Goal: Check status

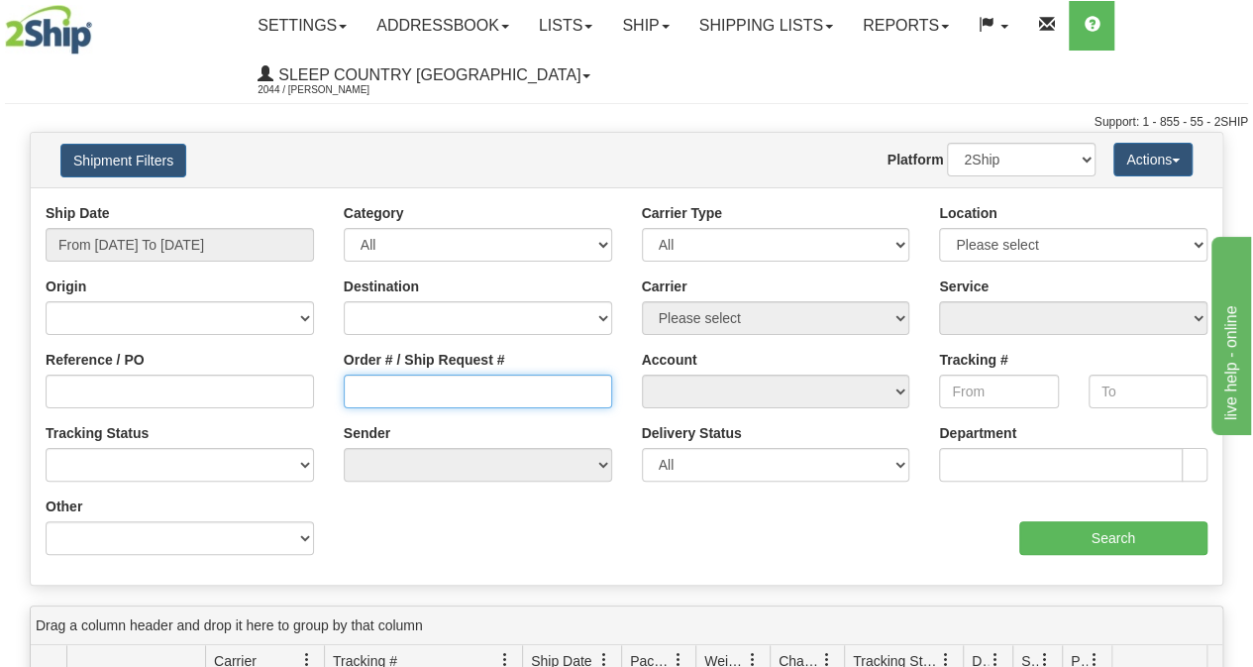
click at [409, 386] on input "Order # / Ship Request #" at bounding box center [478, 392] width 269 height 34
paste input "9002I038177"
type input "9002I038177"
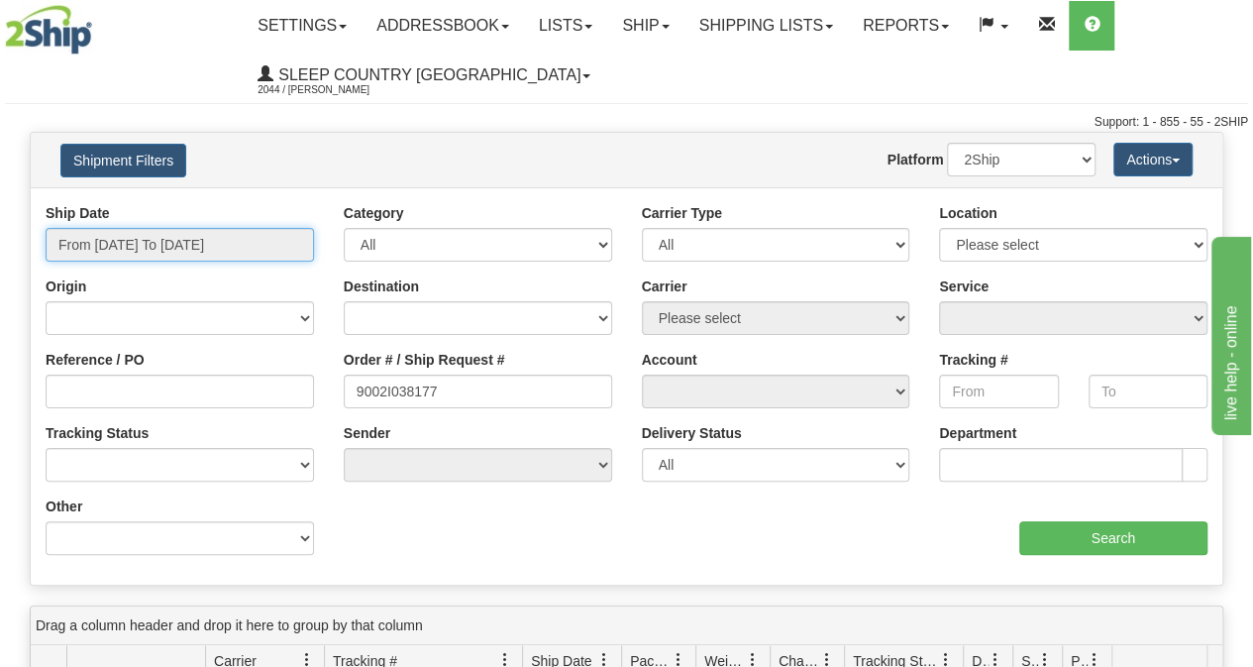
click at [234, 237] on input "From [DATE] To [DATE]" at bounding box center [180, 245] width 269 height 34
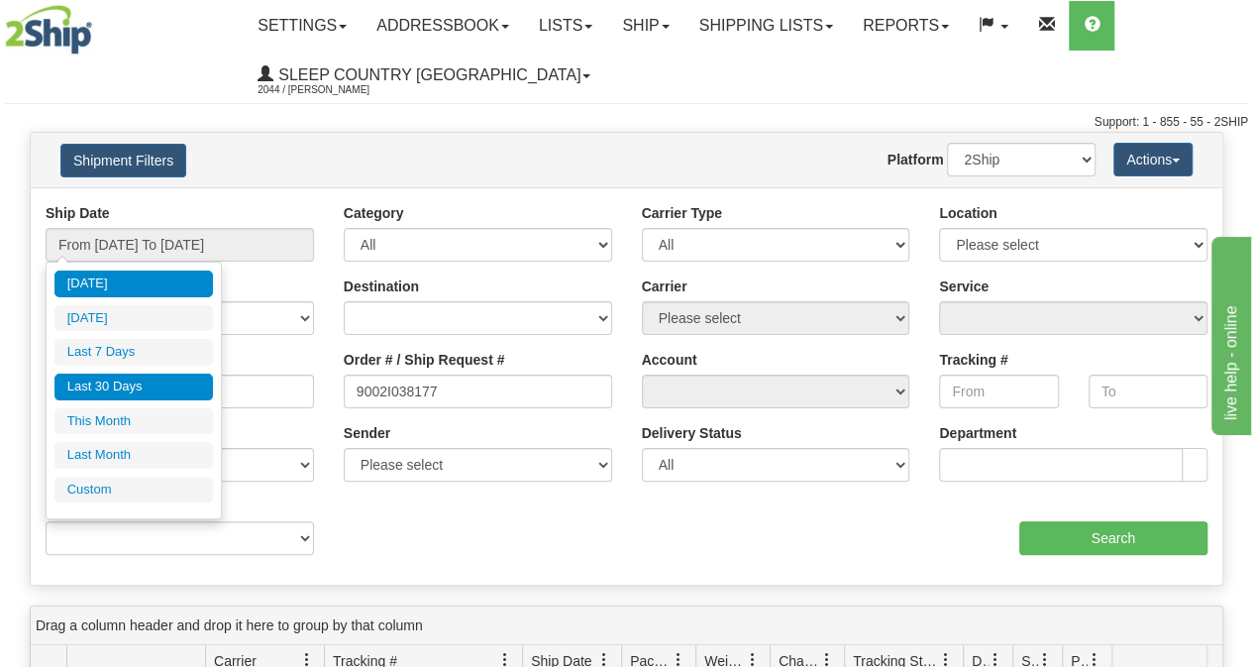
click at [158, 386] on li "Last 30 Days" at bounding box center [133, 387] width 159 height 27
type input "From [DATE] To [DATE]"
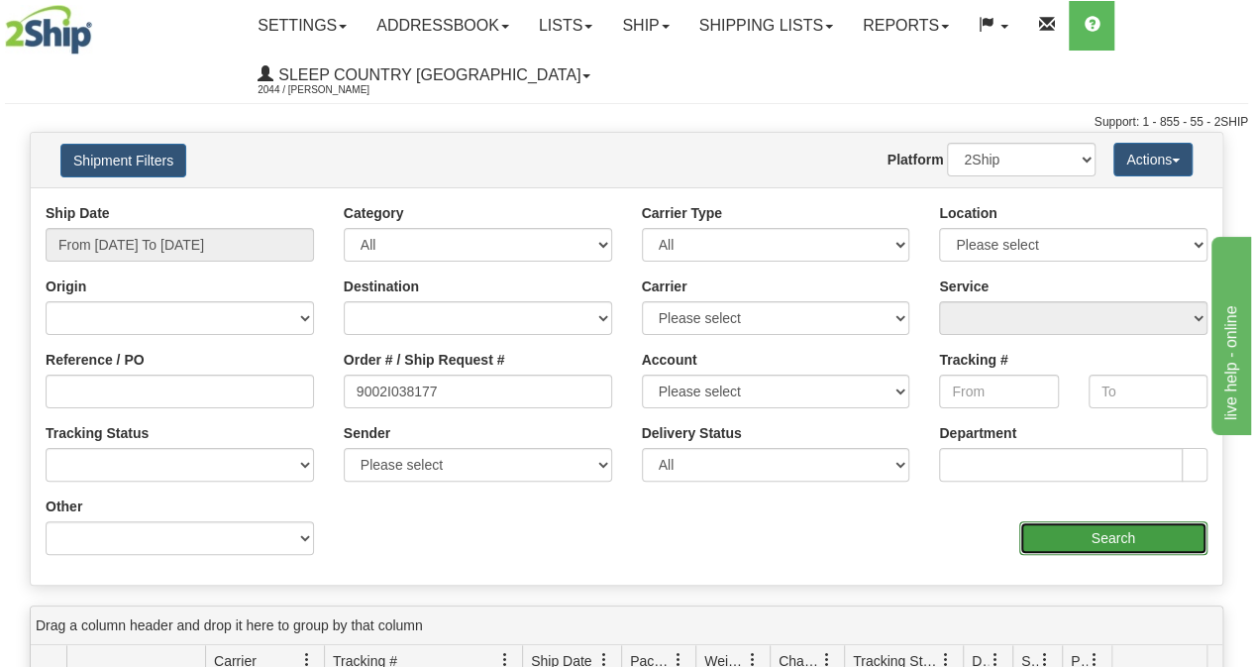
click at [1136, 522] on input "Search" at bounding box center [1114, 538] width 189 height 34
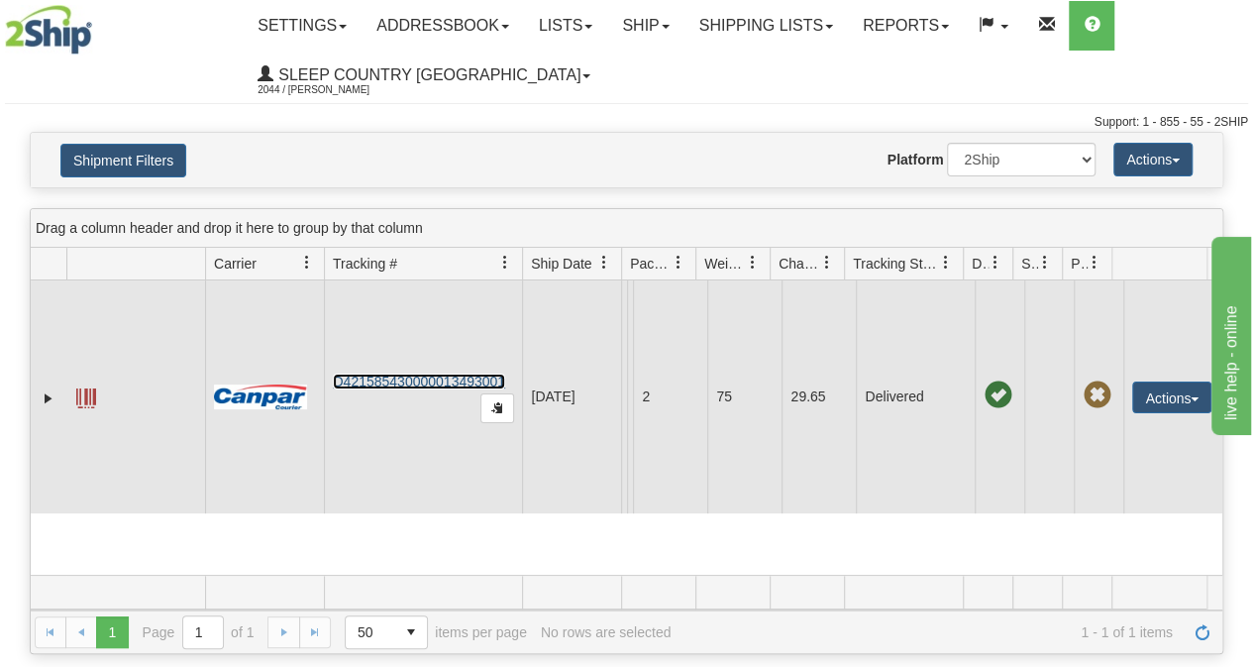
click at [384, 389] on link "D421585430000013493001" at bounding box center [419, 382] width 172 height 16
